Goal: Information Seeking & Learning: Learn about a topic

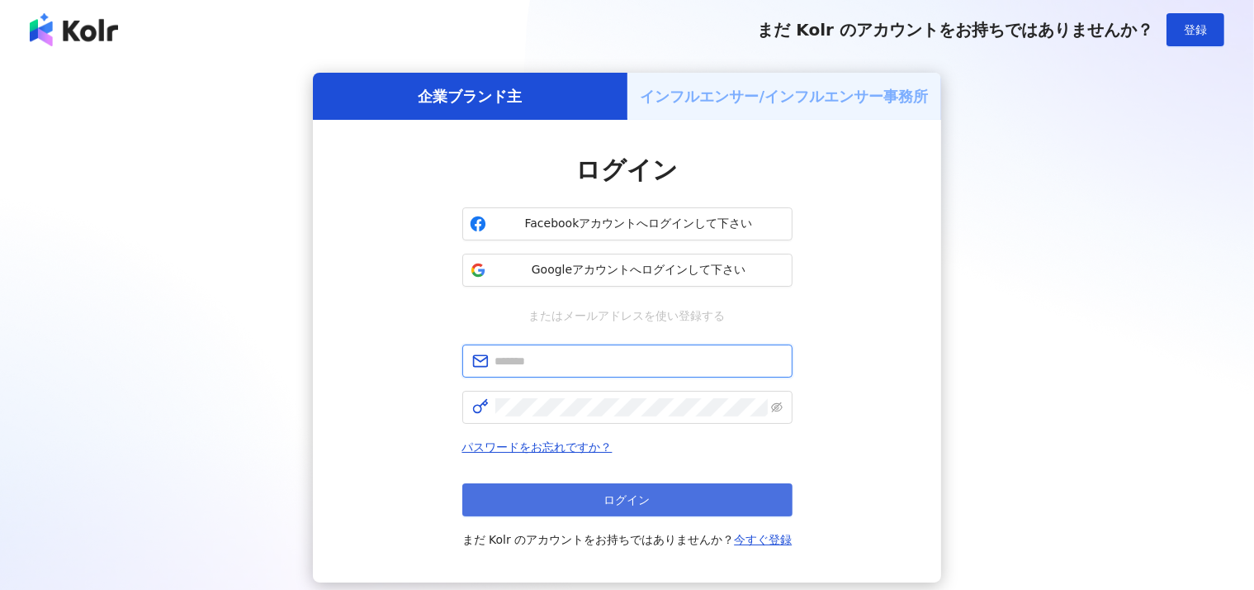
type input "**********"
click at [642, 514] on button "ログイン" at bounding box center [627, 499] width 330 height 33
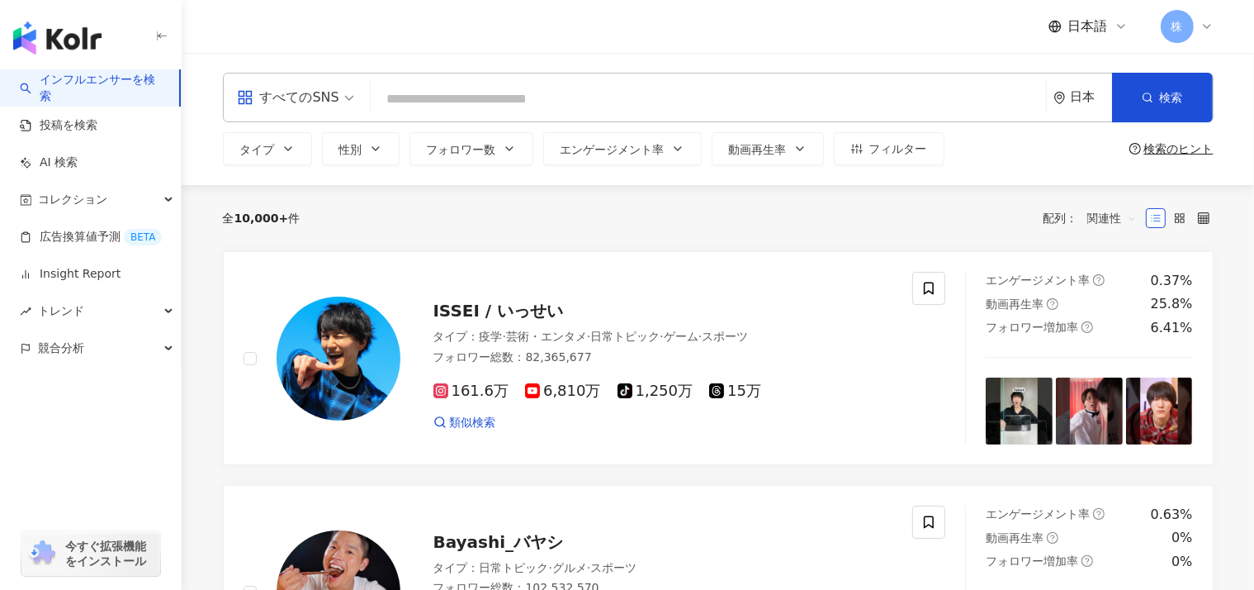
click at [1083, 103] on div "日本" at bounding box center [1091, 97] width 41 height 14
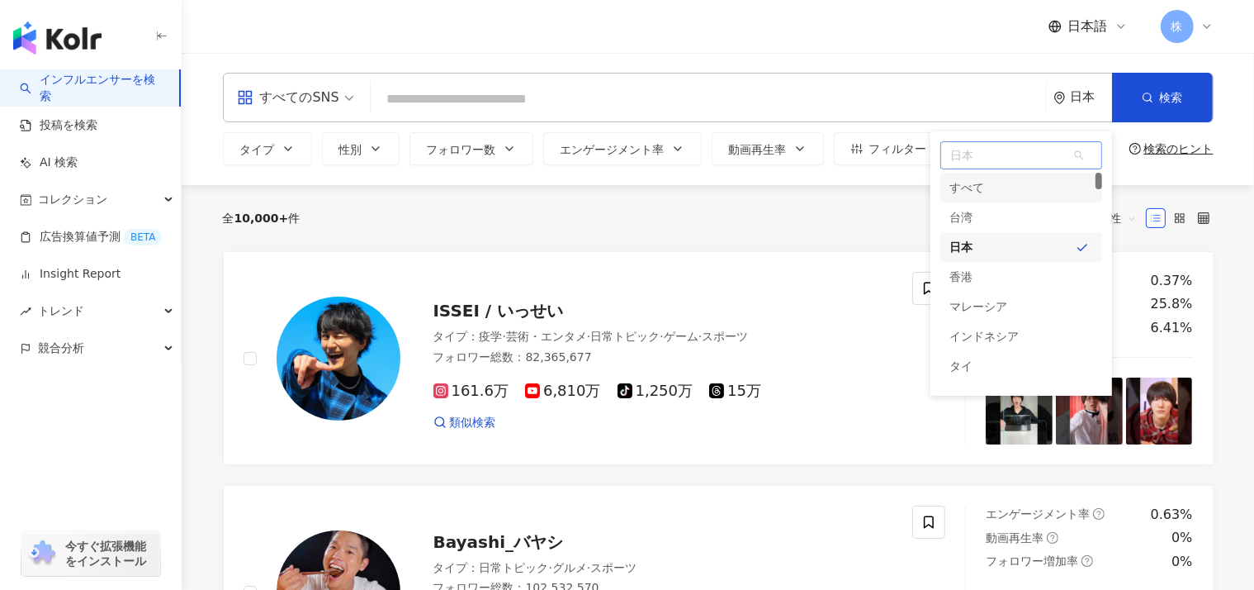
drag, startPoint x: 1099, startPoint y: 176, endPoint x: 1093, endPoint y: 145, distance: 31.1
click at [1093, 145] on div "日本 unlimit tw すべて 台湾 日本 香港 マレーシア インドネシア タイ ベトナム" at bounding box center [1022, 155] width 162 height 28
click at [73, 192] on span "コレクション" at bounding box center [72, 199] width 69 height 37
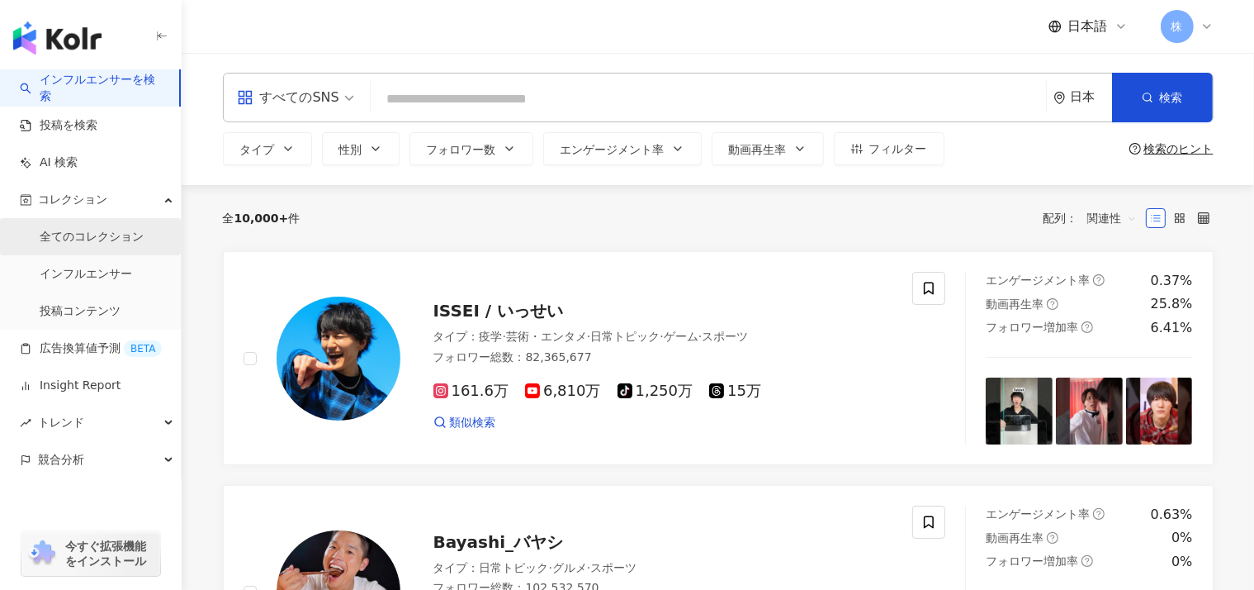
click at [86, 242] on link "全てのコレクション" at bounding box center [92, 237] width 104 height 17
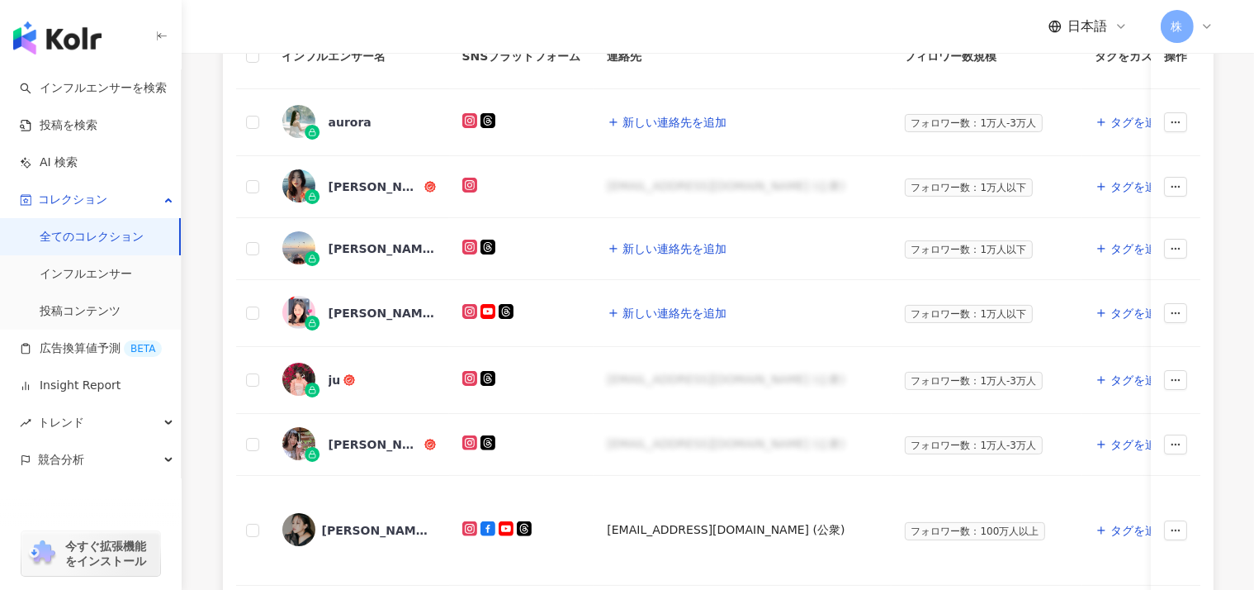
scroll to position [343, 0]
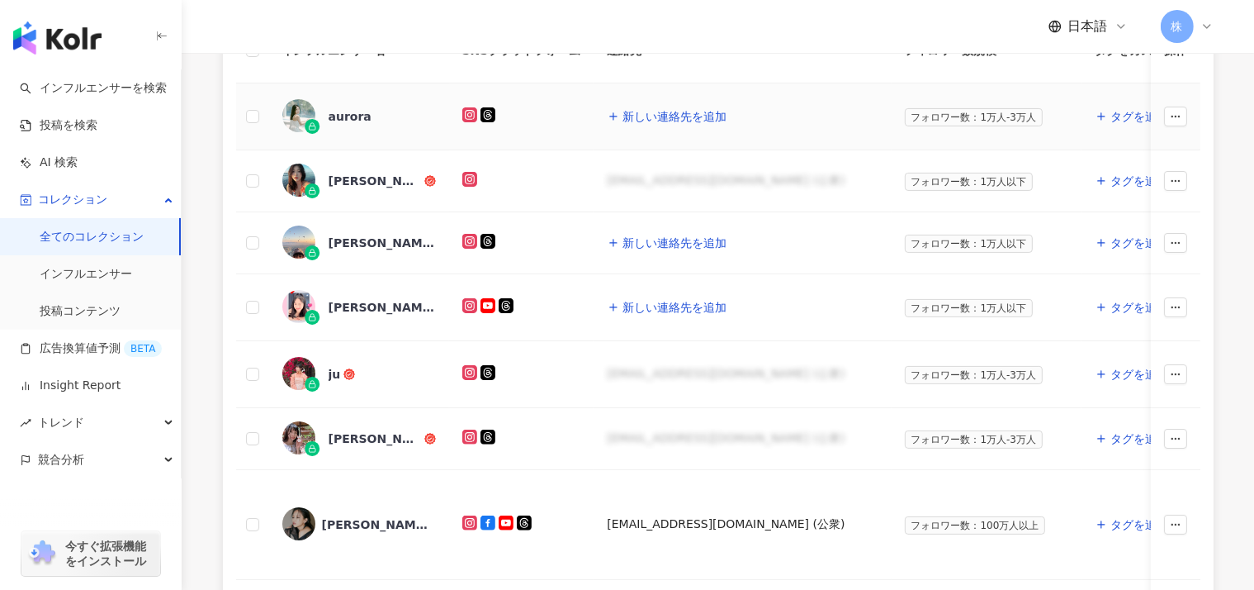
click at [341, 118] on div "aurora" at bounding box center [350, 116] width 43 height 17
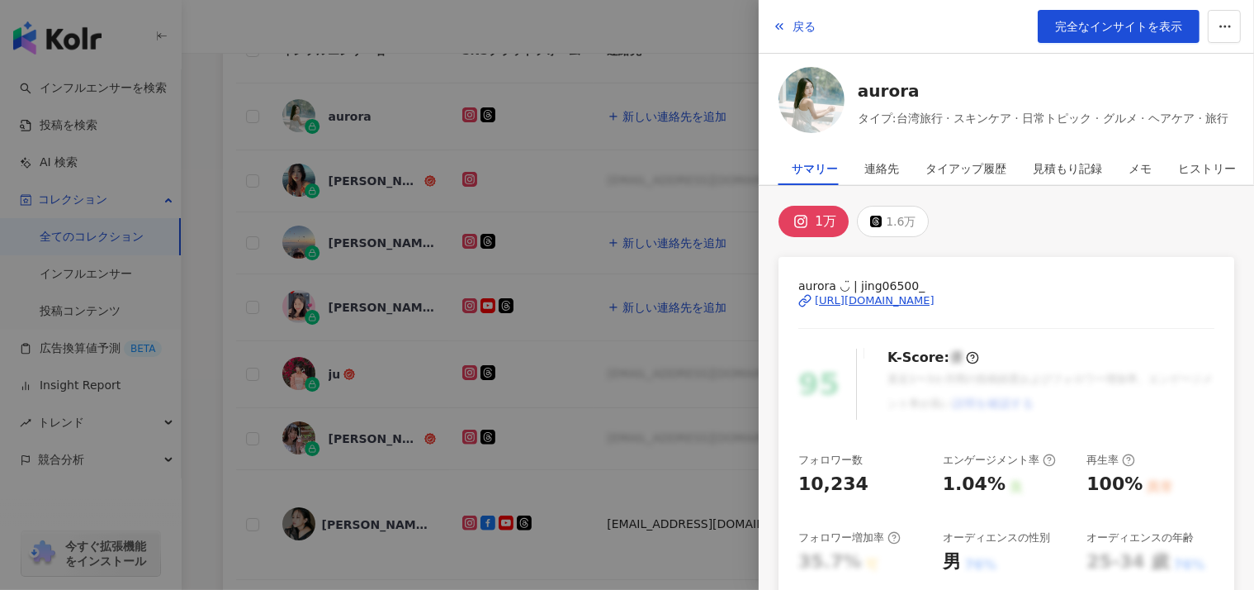
click at [211, 196] on div at bounding box center [627, 295] width 1254 height 590
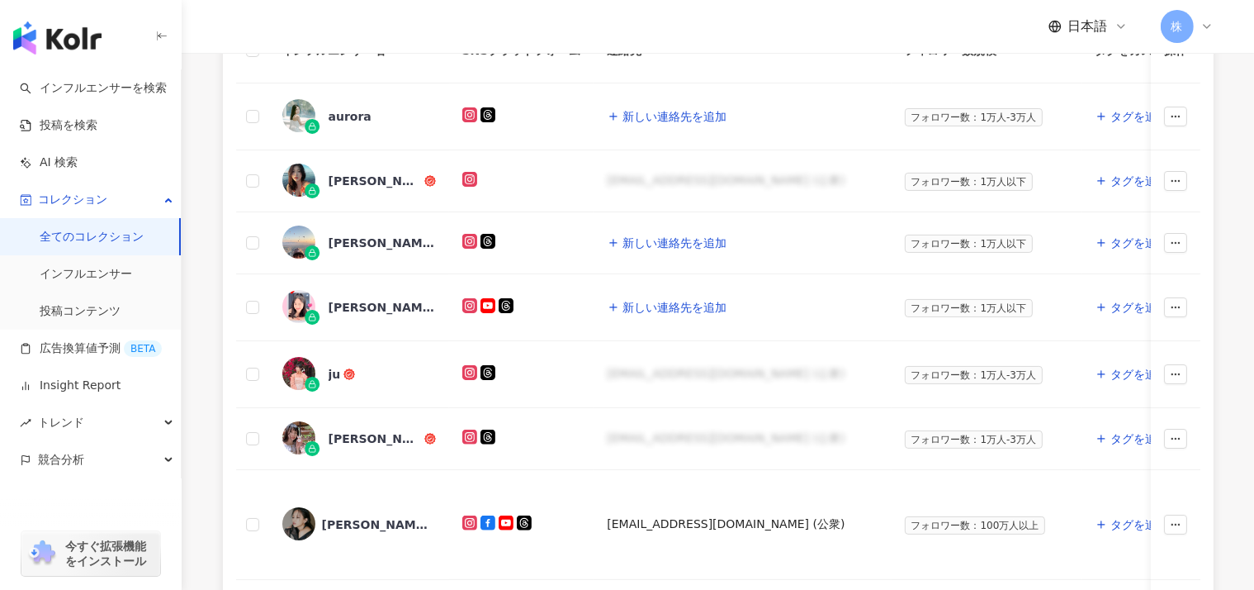
click at [187, 390] on main "全てのコレクション タイアップしたインフルエンサー インフルエンサーをアンロックしました。 全てのコレクション インフルエンサーを追加 SNS タイアップ タ…" at bounding box center [718, 377] width 1073 height 1335
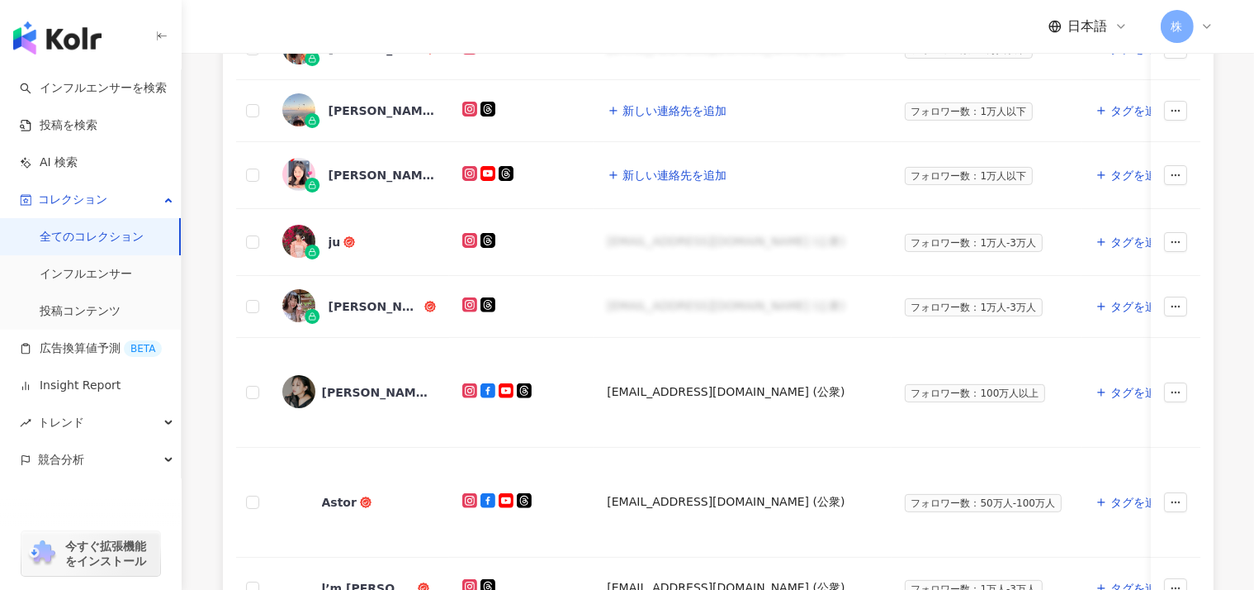
scroll to position [508, 0]
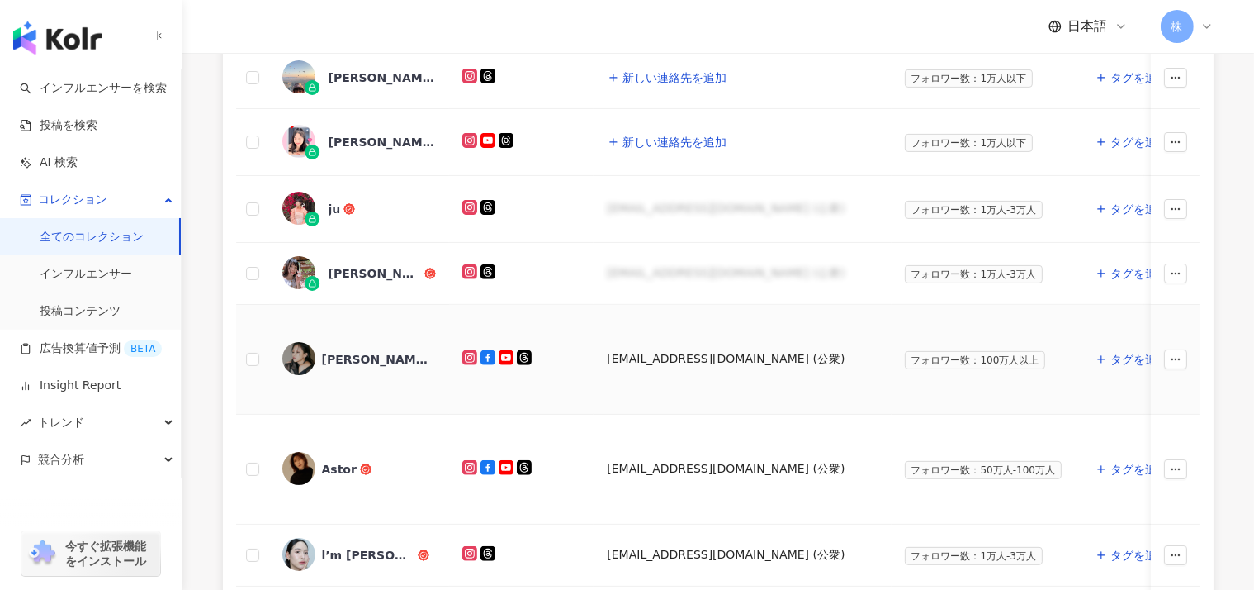
click at [349, 351] on div "[PERSON_NAME]" at bounding box center [375, 359] width 107 height 17
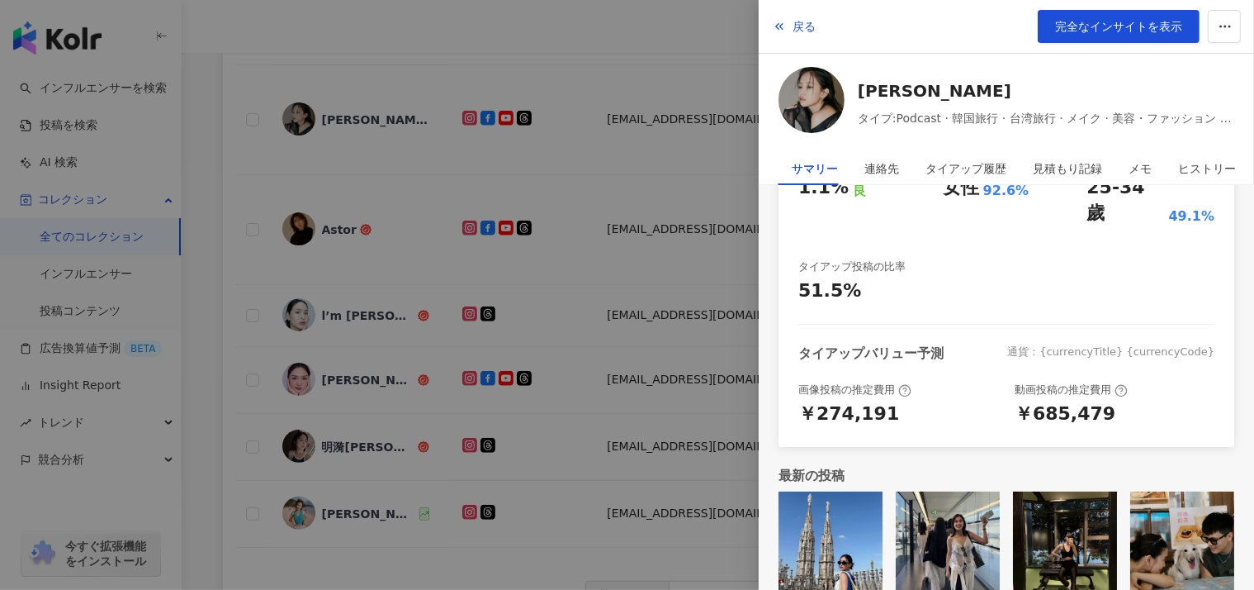
scroll to position [0, 0]
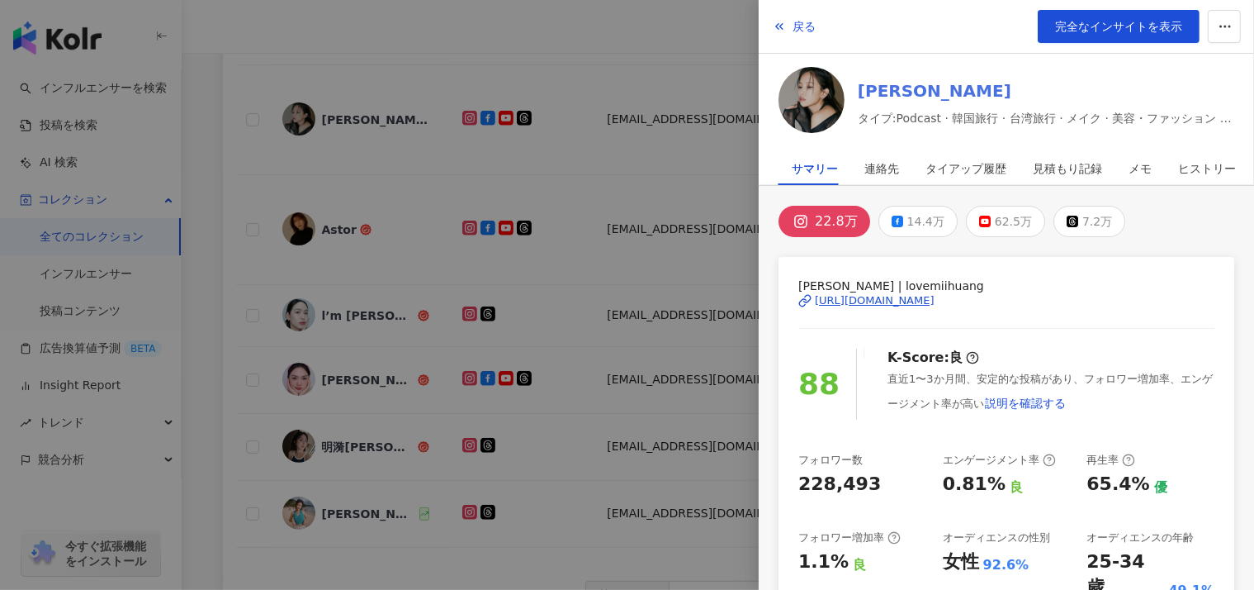
click at [888, 89] on link "[PERSON_NAME]" at bounding box center [1046, 90] width 377 height 23
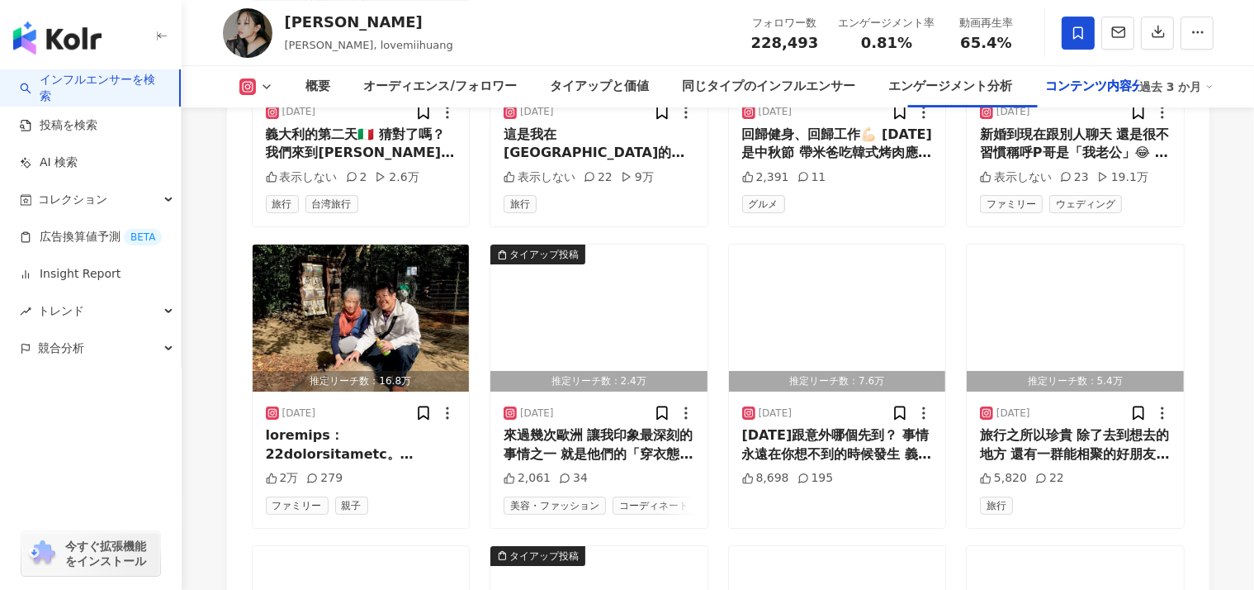
scroll to position [5678, 0]
